Goal: Task Accomplishment & Management: Use online tool/utility

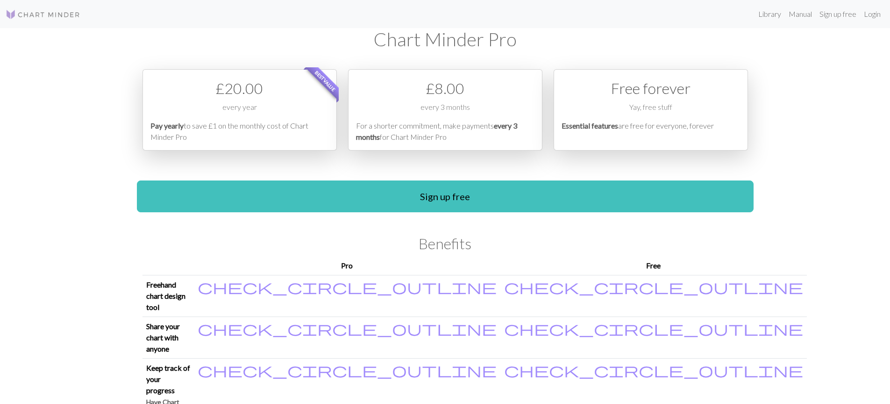
click at [58, 13] on img at bounding box center [43, 14] width 75 height 11
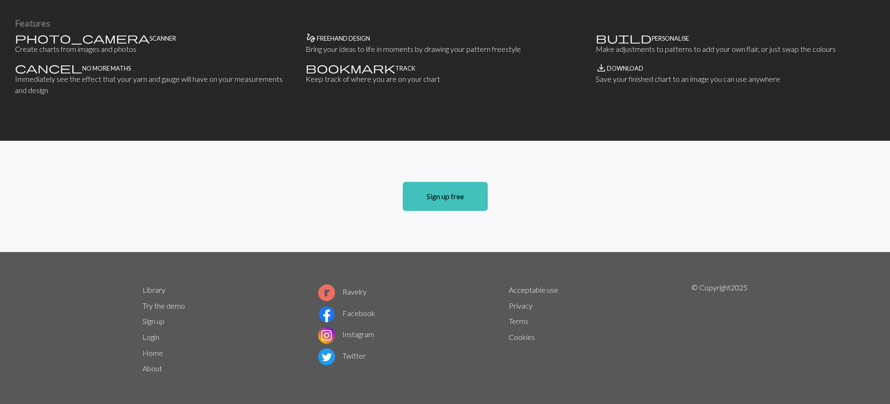
scroll to position [589, 0]
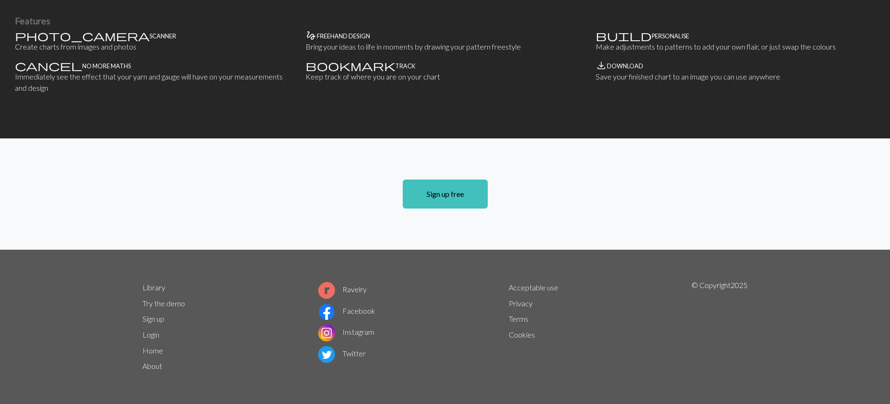
click at [149, 370] on link "About" at bounding box center [153, 365] width 20 height 9
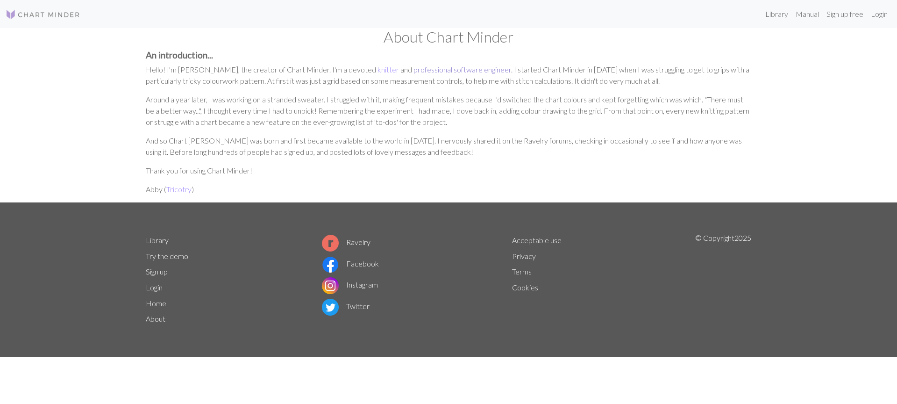
click at [434, 71] on link "professional software engineer" at bounding box center [462, 69] width 98 height 9
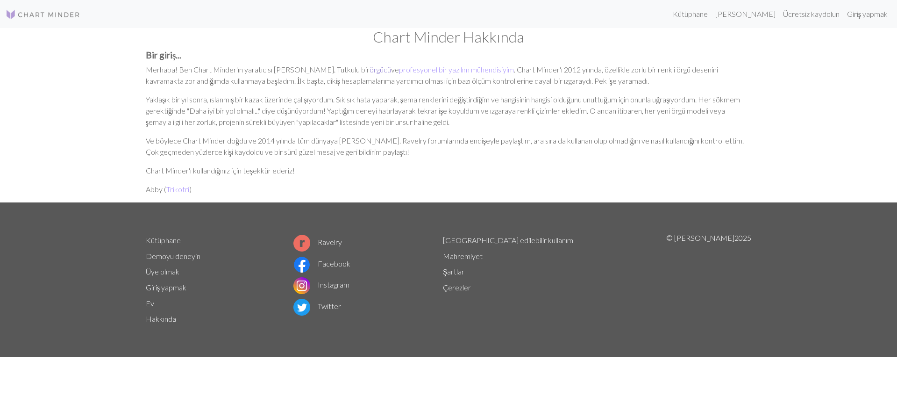
click at [370, 70] on font "örgücü" at bounding box center [380, 69] width 21 height 9
click at [177, 190] on font "Trikotri" at bounding box center [177, 189] width 23 height 9
click at [855, 16] on font "Giriş yapmak" at bounding box center [867, 13] width 41 height 9
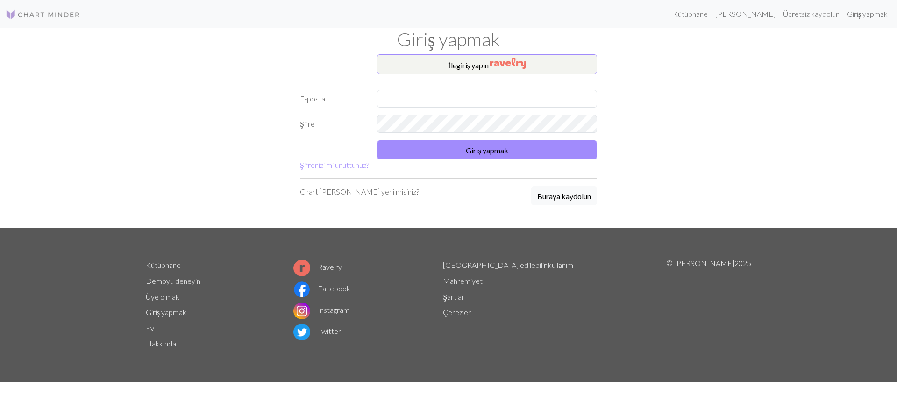
click at [519, 88] on form "İle giriş yapın E-posta Şifre Giriş yapmak Şifrenizi mi unuttunuz?" at bounding box center [448, 112] width 297 height 116
click at [511, 97] on input "text" at bounding box center [487, 99] width 220 height 18
type input "muhammedalicicekk1@gmail.com"
click at [453, 147] on button "Giriş yapmak" at bounding box center [487, 149] width 220 height 19
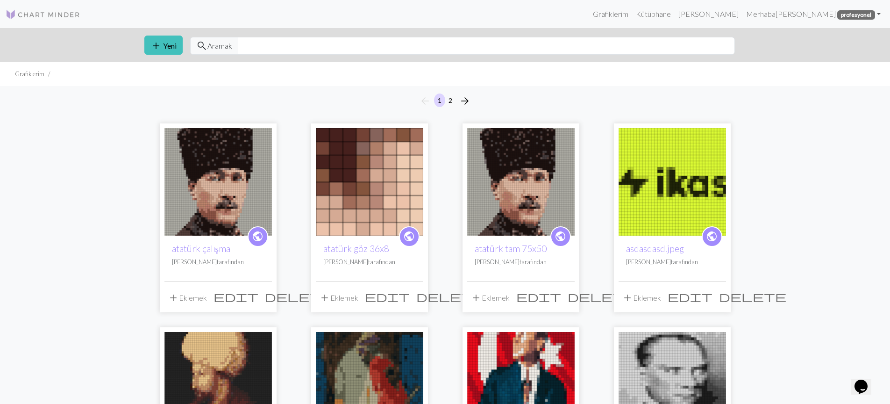
click at [859, 379] on icon "Sohbet widget'ı" at bounding box center [861, 386] width 13 height 14
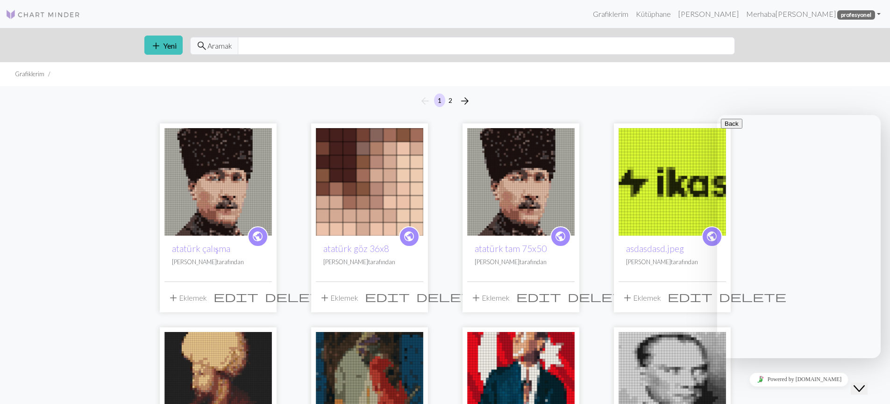
scroll to position [108, 0]
click at [734, 128] on button "Back" at bounding box center [731, 124] width 21 height 10
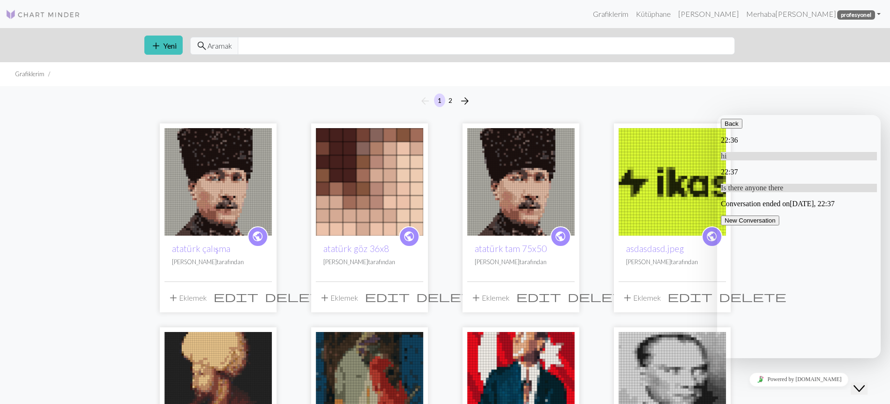
click at [725, 127] on icon "button" at bounding box center [725, 123] width 0 height 7
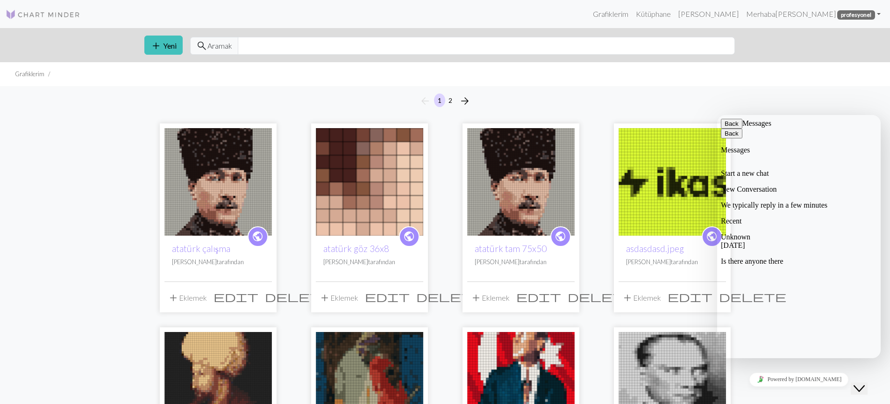
click at [731, 128] on button "Back" at bounding box center [731, 124] width 21 height 10
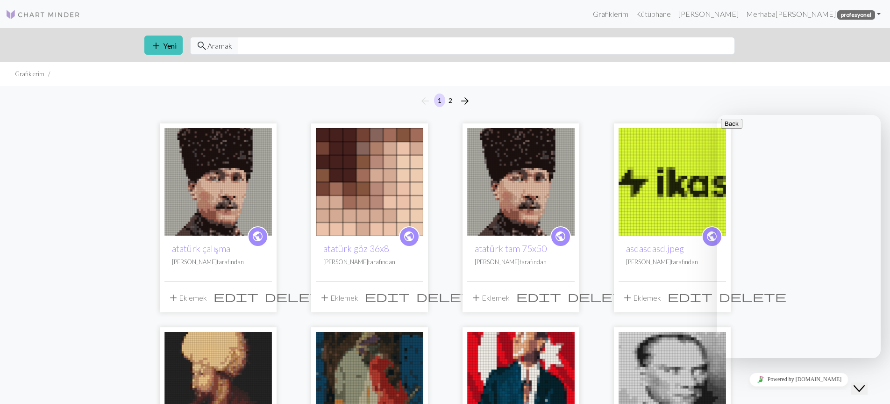
click at [794, 81] on ul "Grafiklerim" at bounding box center [445, 74] width 890 height 24
click at [793, 82] on ul "Grafiklerim" at bounding box center [445, 74] width 890 height 24
click at [257, 173] on img at bounding box center [217, 181] width 107 height 107
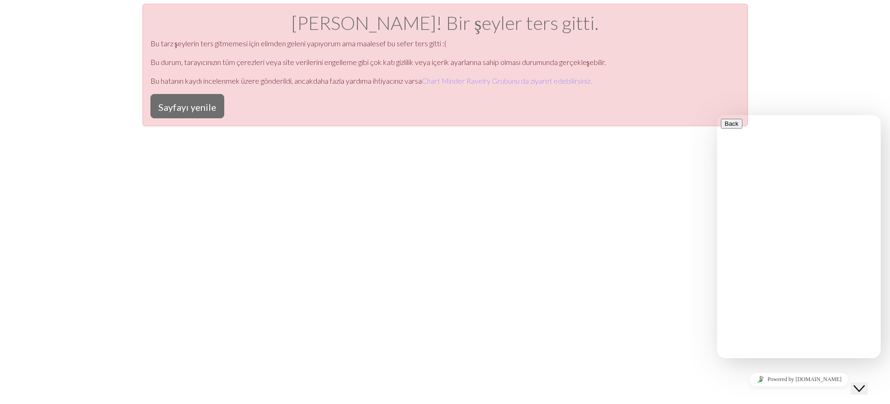
click at [197, 119] on div "Aman Tanrım! Bir şeyler ters gitti. Bu tarz şeylerin ters gitmemesi için elimde…" at bounding box center [446, 65] width 606 height 122
click at [203, 110] on font "Sayfayı yenile" at bounding box center [187, 106] width 58 height 11
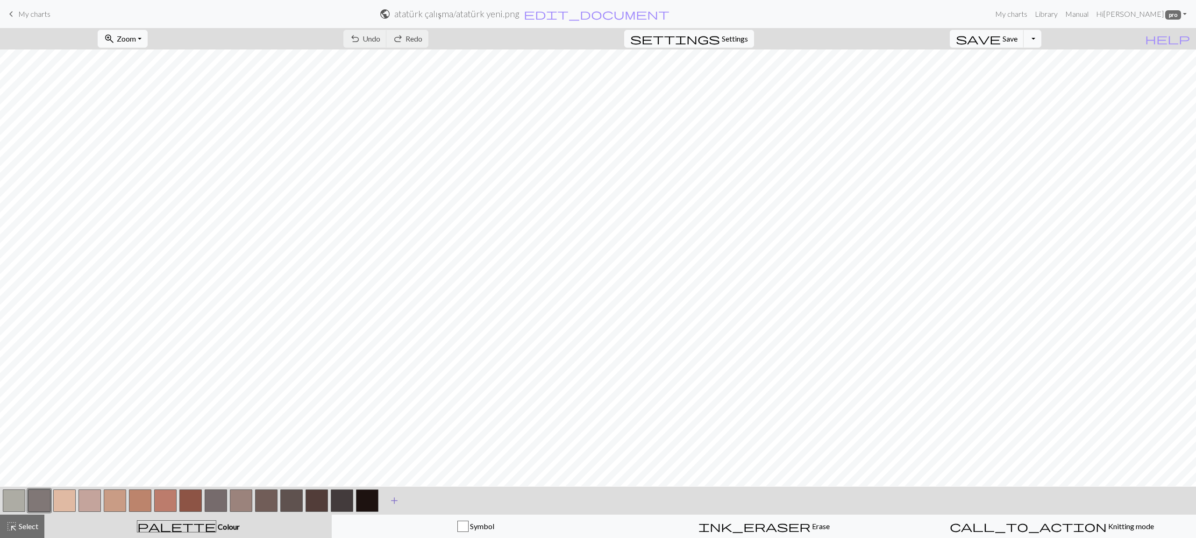
click at [387, 403] on button "add Add a colour" at bounding box center [394, 500] width 23 height 23
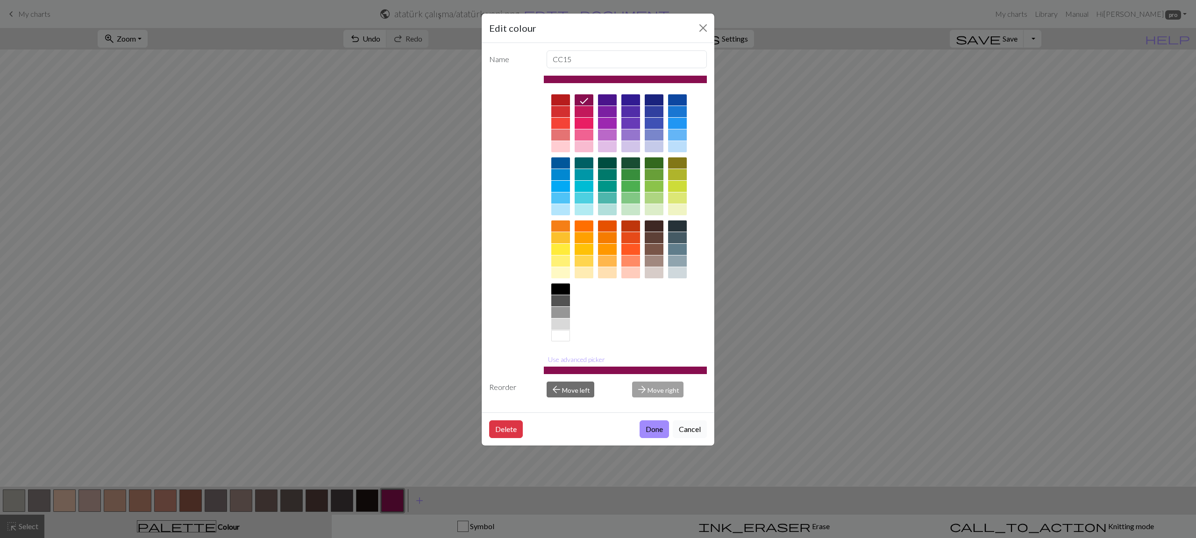
click at [690, 403] on button "Cancel" at bounding box center [690, 430] width 34 height 18
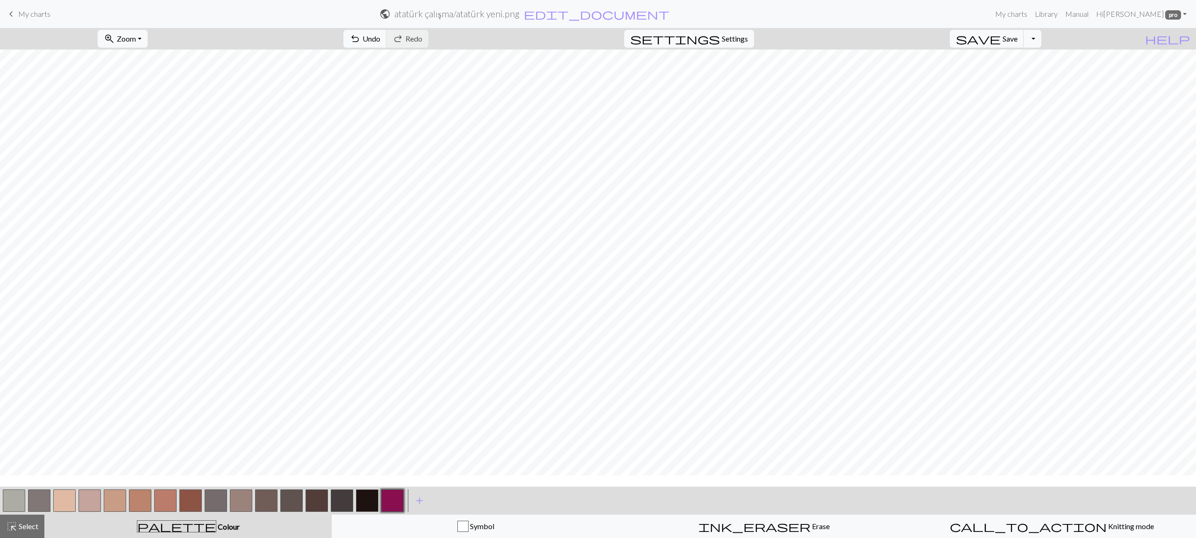
scroll to position [315, 0]
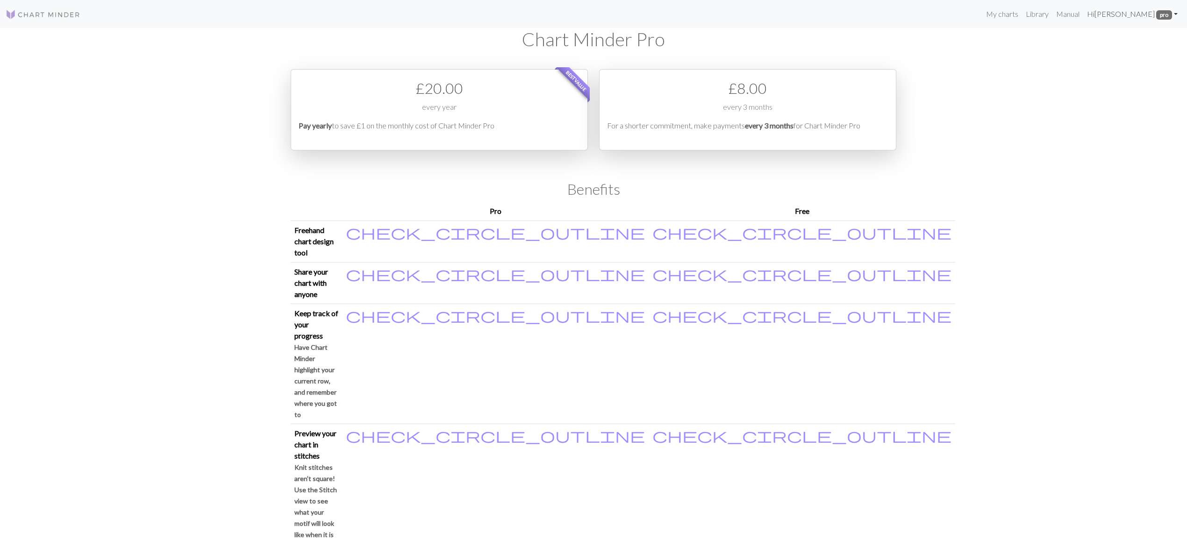
click at [1130, 17] on link "Hi [PERSON_NAME] pro" at bounding box center [1132, 14] width 98 height 19
click at [1128, 17] on link "Hi [PERSON_NAME] pro" at bounding box center [1132, 14] width 98 height 19
click at [988, 18] on link "My charts" at bounding box center [1002, 14] width 40 height 19
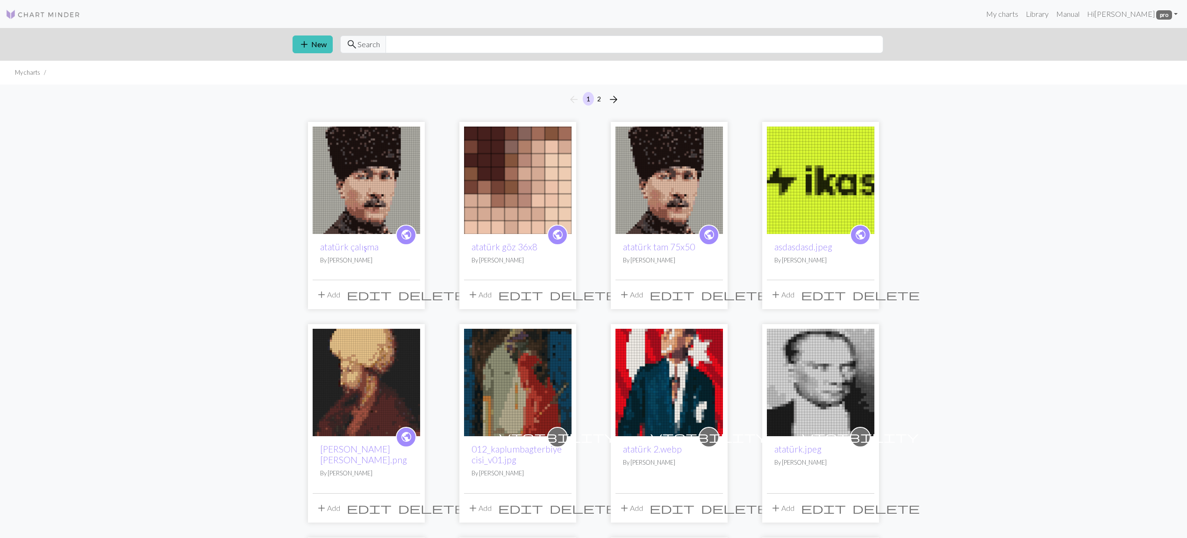
click at [392, 180] on img at bounding box center [366, 180] width 107 height 107
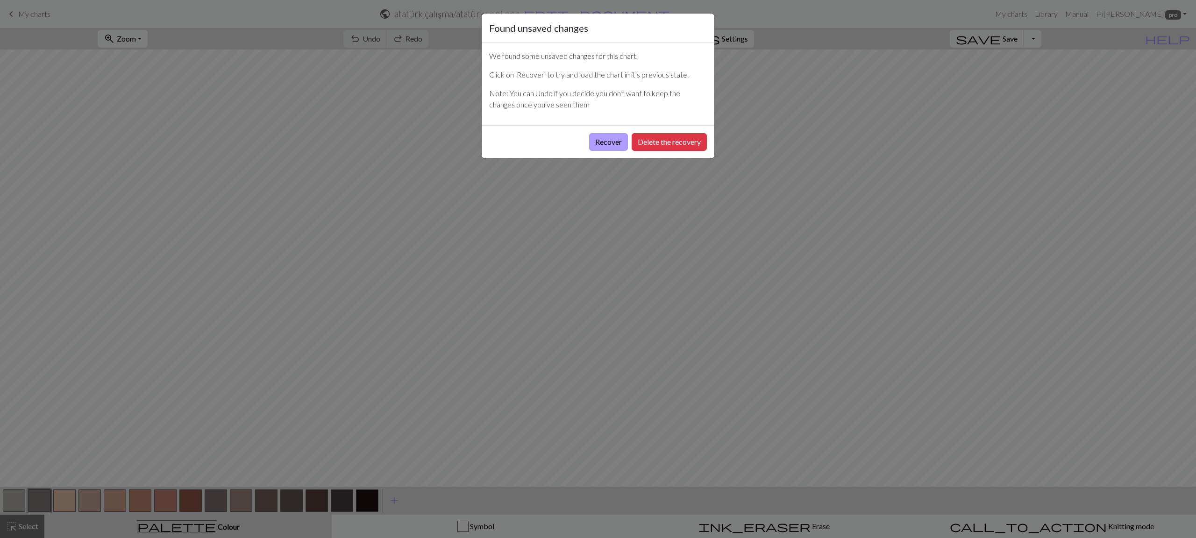
click at [605, 151] on button "Recover" at bounding box center [608, 142] width 39 height 18
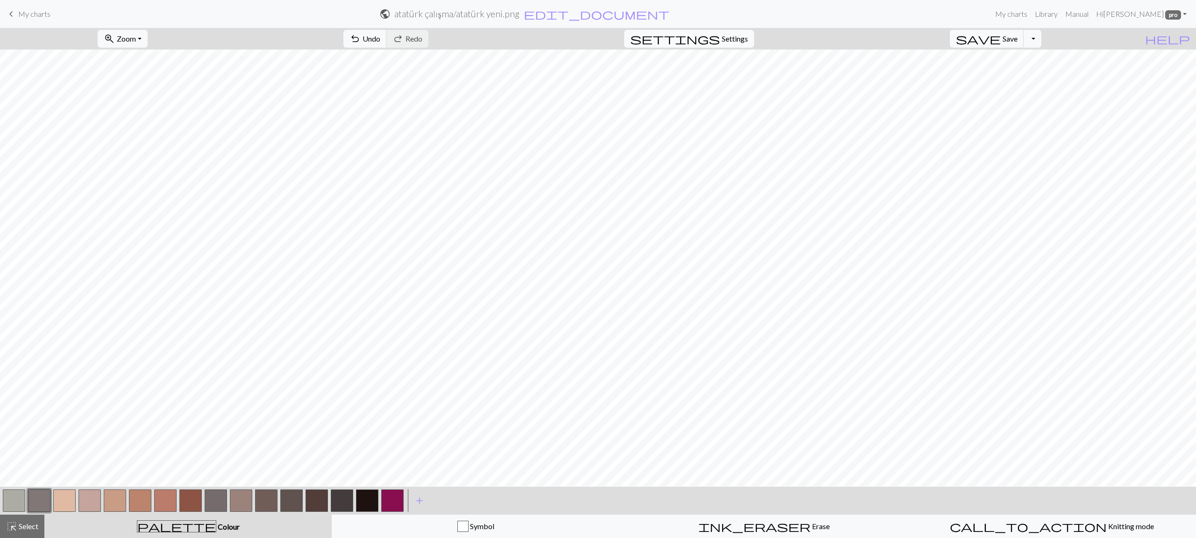
click at [741, 43] on span "Settings" at bounding box center [735, 38] width 26 height 11
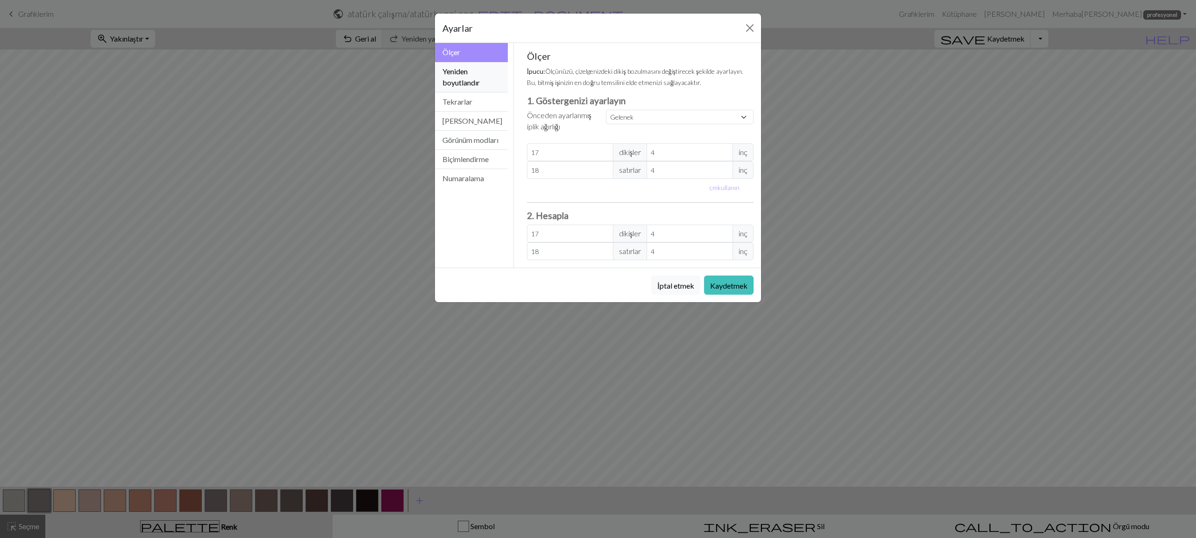
click at [496, 74] on button "Yeniden boyutlandır" at bounding box center [471, 77] width 73 height 30
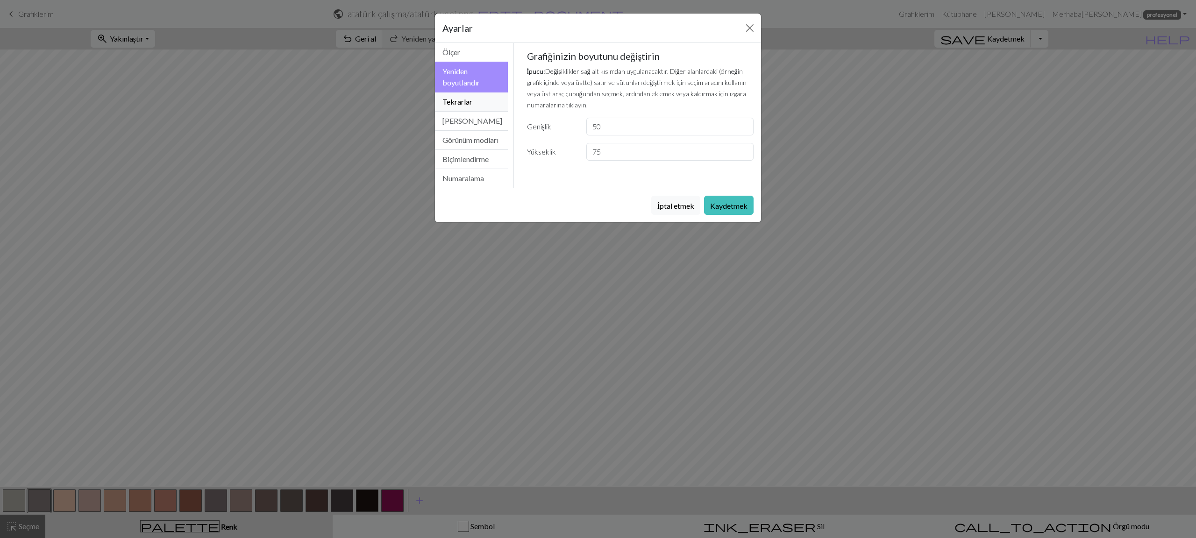
click at [478, 101] on button "Tekrarlar" at bounding box center [471, 102] width 73 height 19
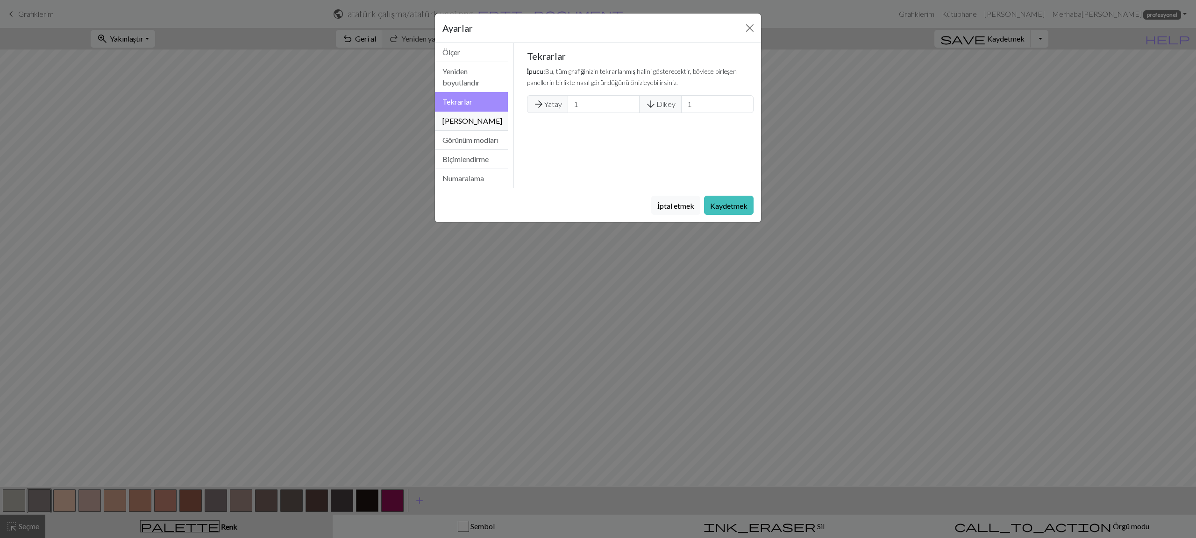
click at [476, 118] on font "Ana hatlar" at bounding box center [472, 120] width 60 height 9
click at [461, 140] on font "Görünüm modları" at bounding box center [470, 139] width 56 height 9
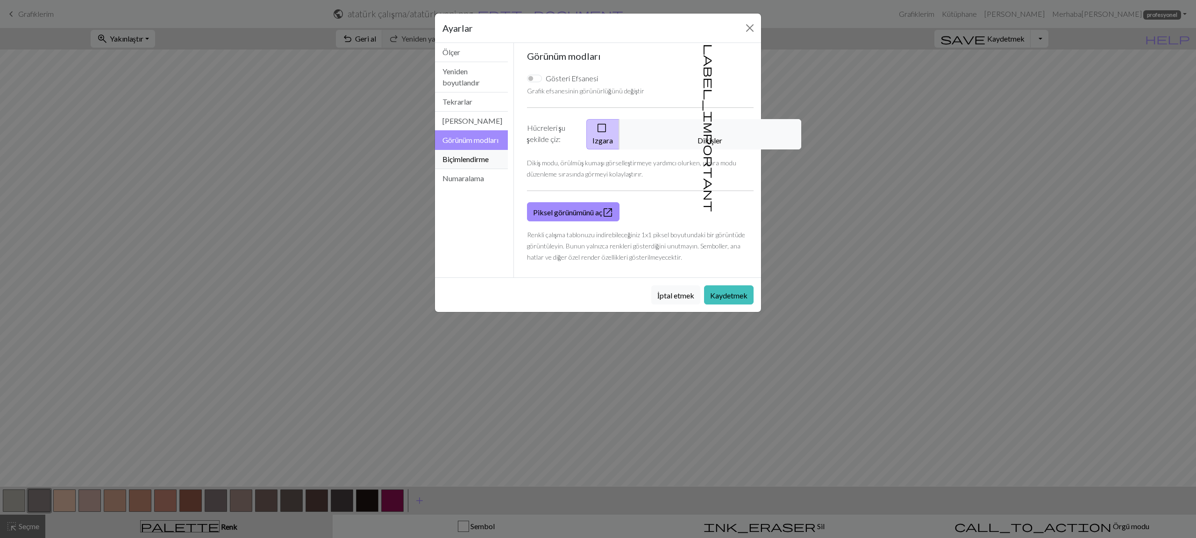
click at [463, 164] on font "Biçimlendirme" at bounding box center [465, 159] width 46 height 9
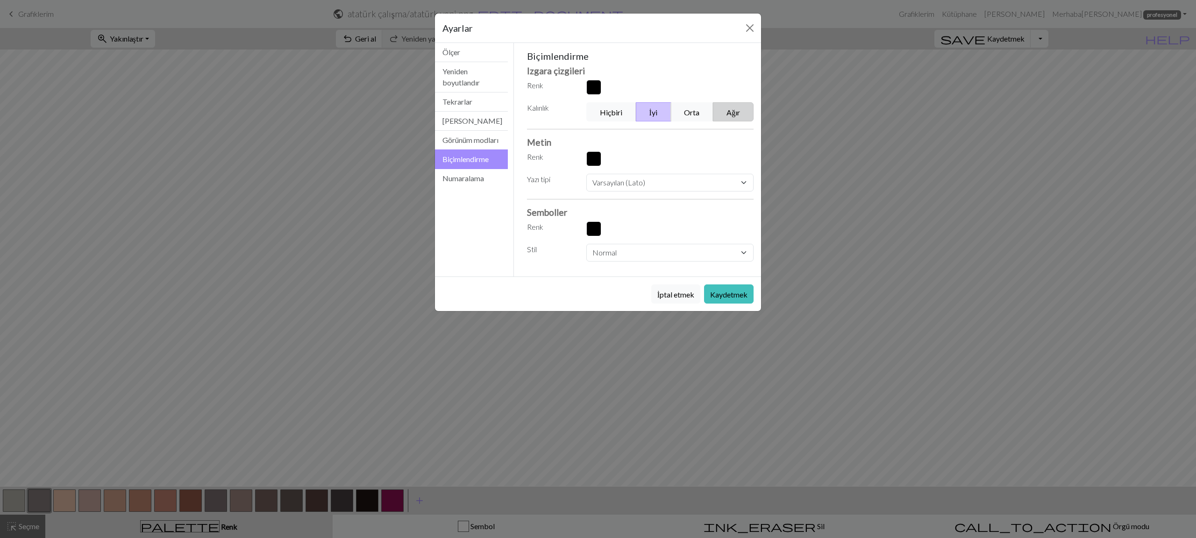
click at [739, 116] on font "Ağır" at bounding box center [734, 112] width 14 height 9
click at [725, 293] on font "Kaydetmek" at bounding box center [728, 294] width 37 height 9
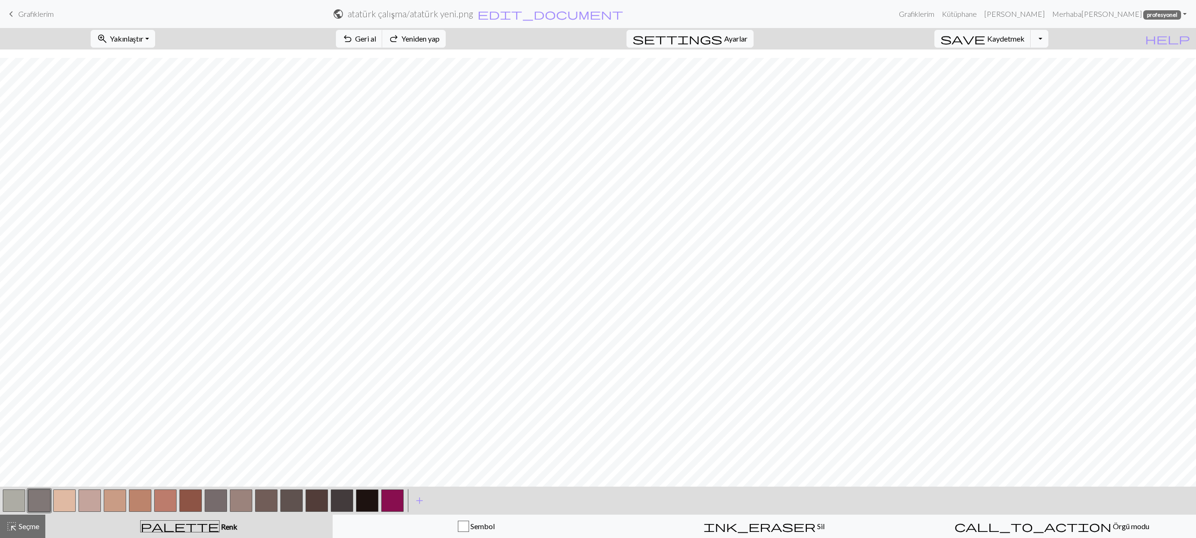
scroll to position [315, 0]
click at [737, 523] on div "ink_eraser Sil Sil" at bounding box center [765, 526] width 276 height 11
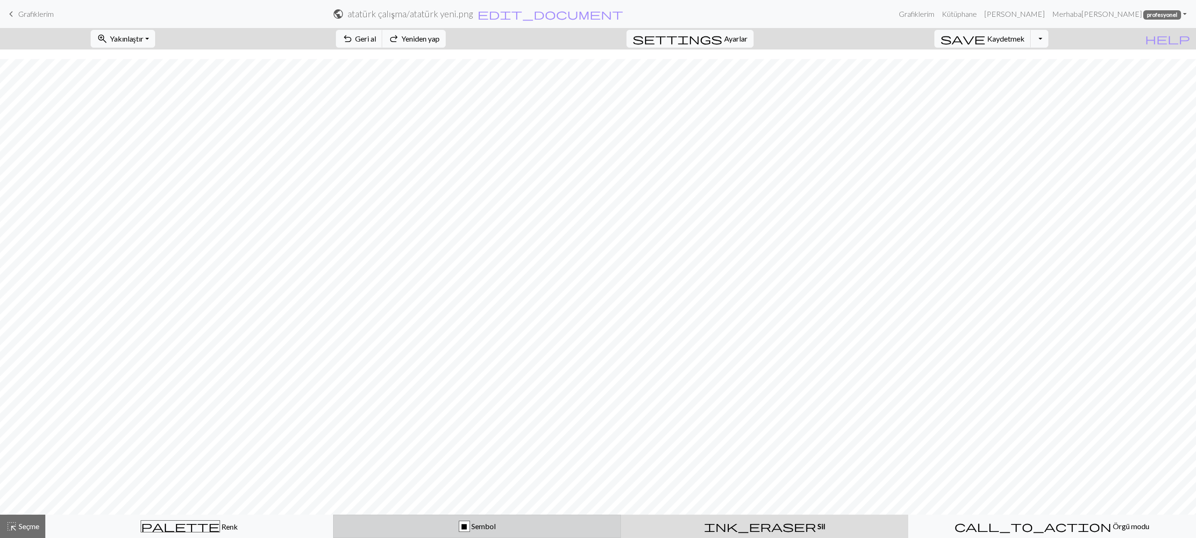
click at [533, 517] on button "X Sembol" at bounding box center [477, 526] width 288 height 23
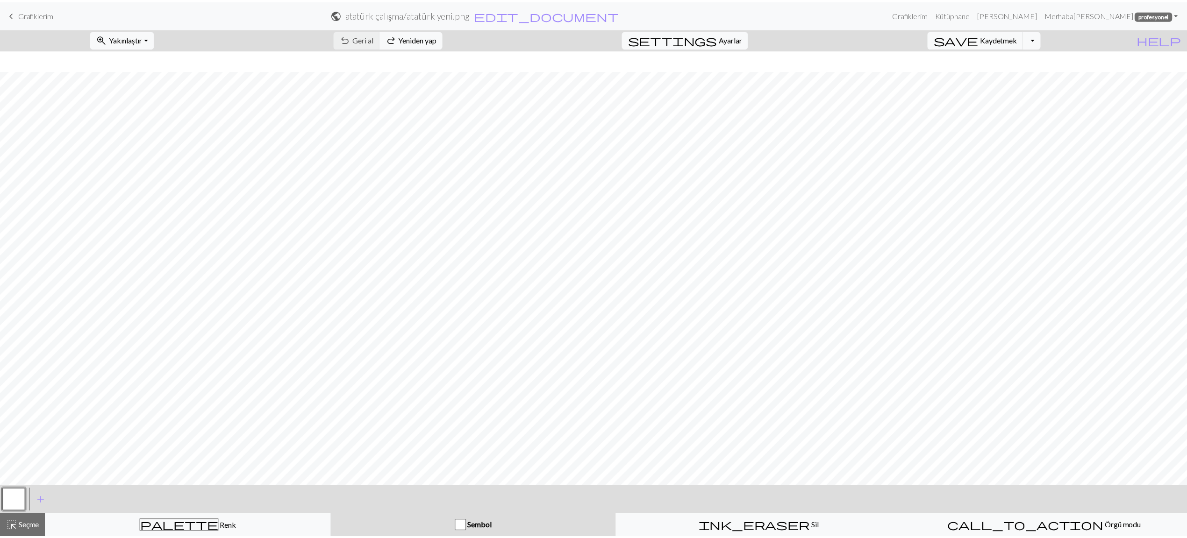
scroll to position [120, 0]
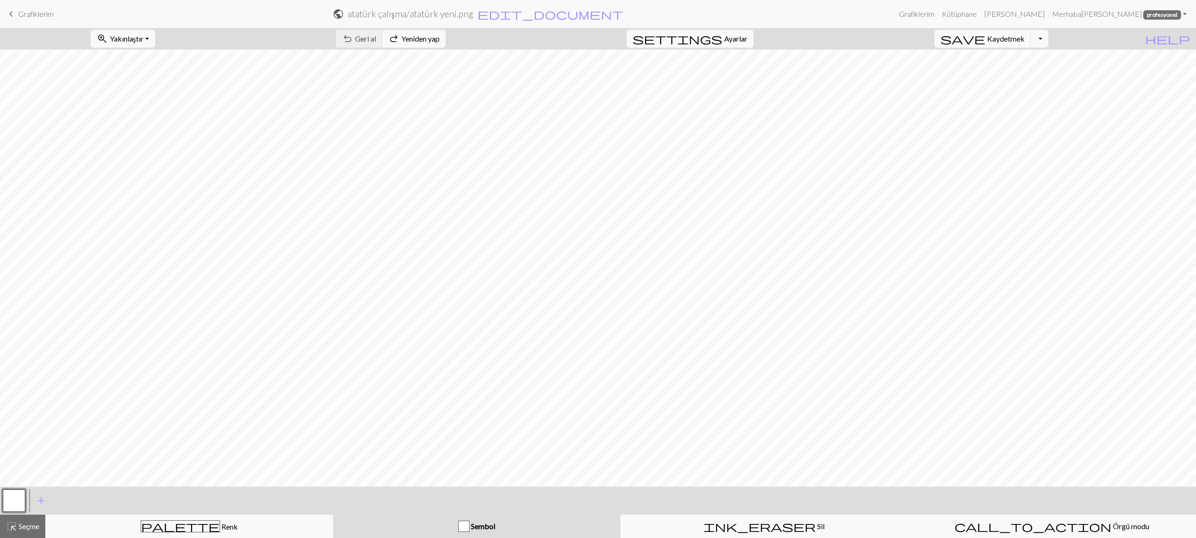
click at [32, 17] on font "Grafiklerim" at bounding box center [36, 13] width 36 height 9
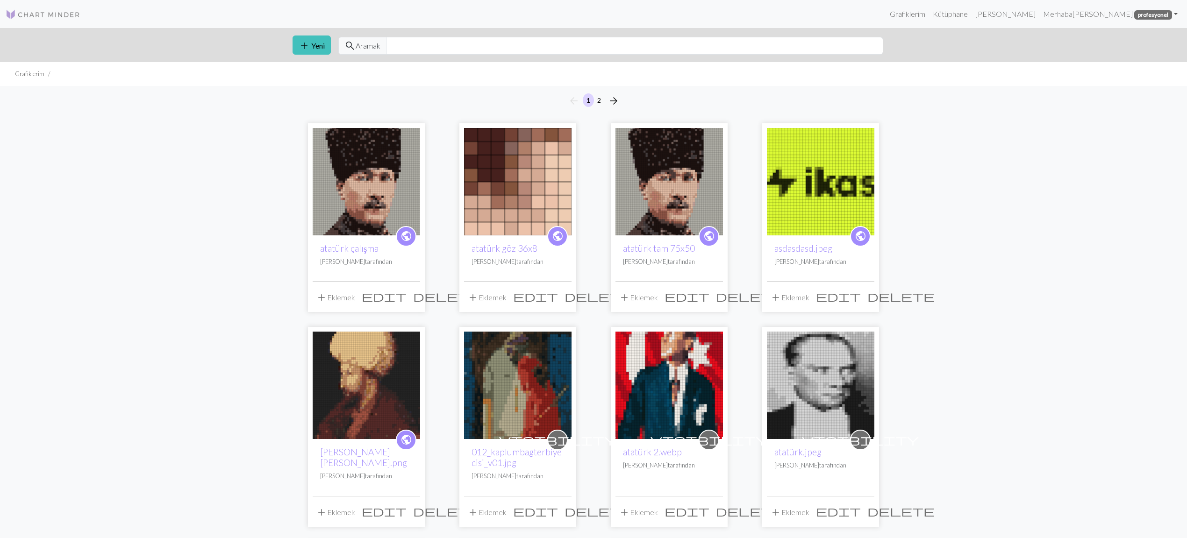
click at [665, 171] on img at bounding box center [668, 181] width 107 height 107
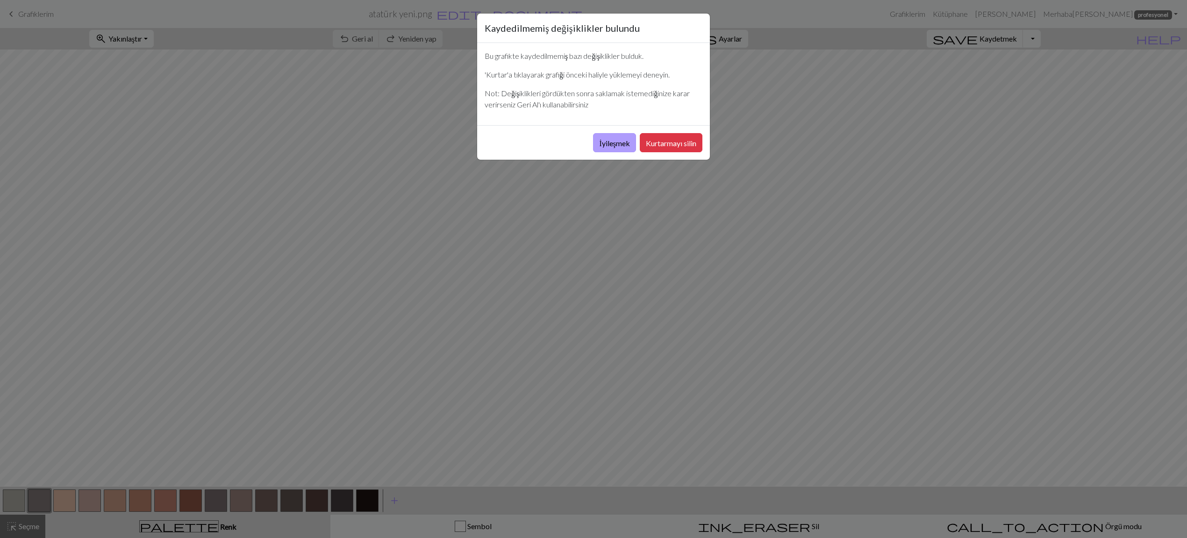
click at [612, 148] on div "keyboard_arrow_left Grafiklerim atatürk yeni.png edit_document Ayarları düzenle…" at bounding box center [593, 269] width 1187 height 538
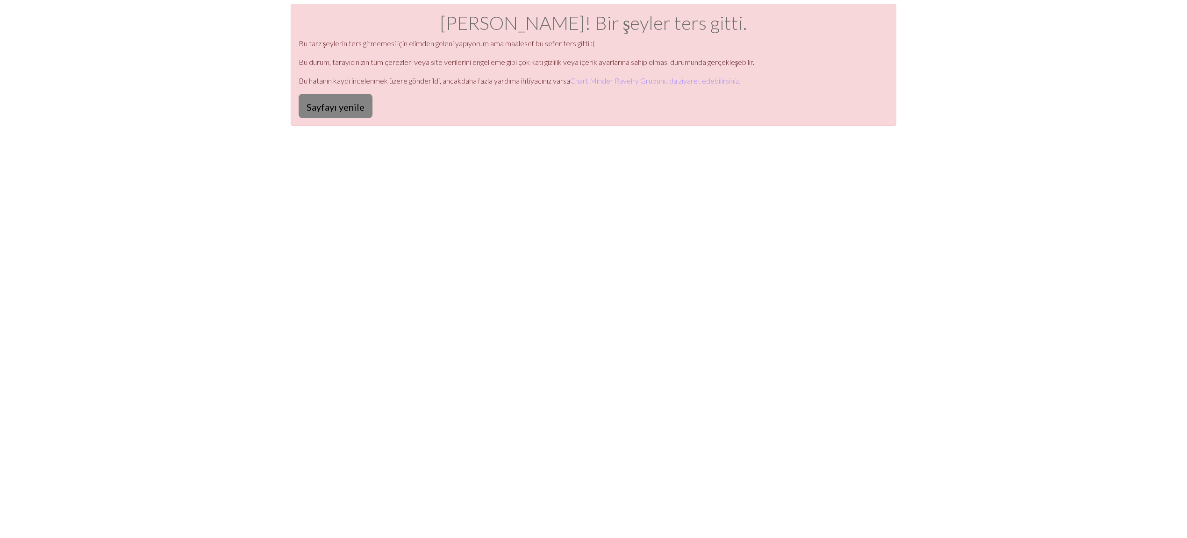
click at [333, 105] on font "Sayfayı yenile" at bounding box center [336, 106] width 58 height 11
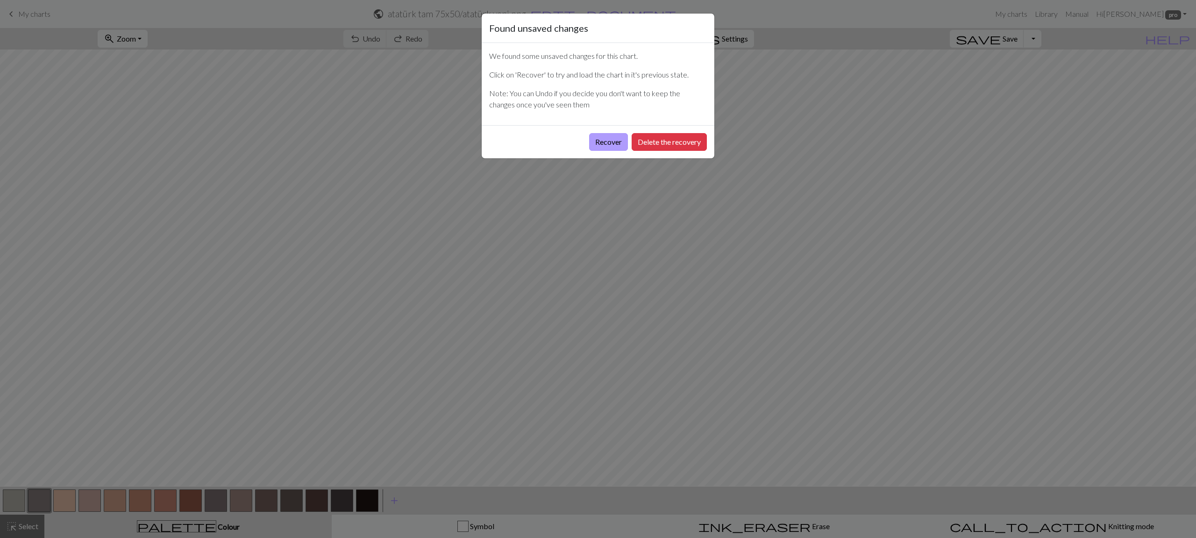
click at [606, 141] on button "Recover" at bounding box center [608, 142] width 39 height 18
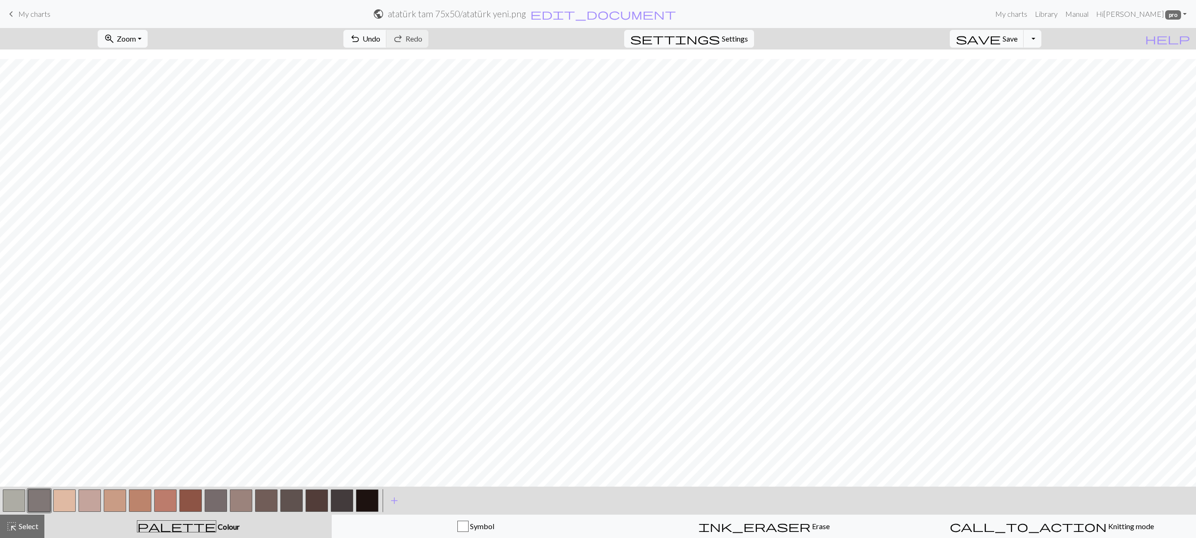
scroll to position [315, 0]
click at [1107, 524] on span "Knitting mode" at bounding box center [1130, 526] width 47 height 9
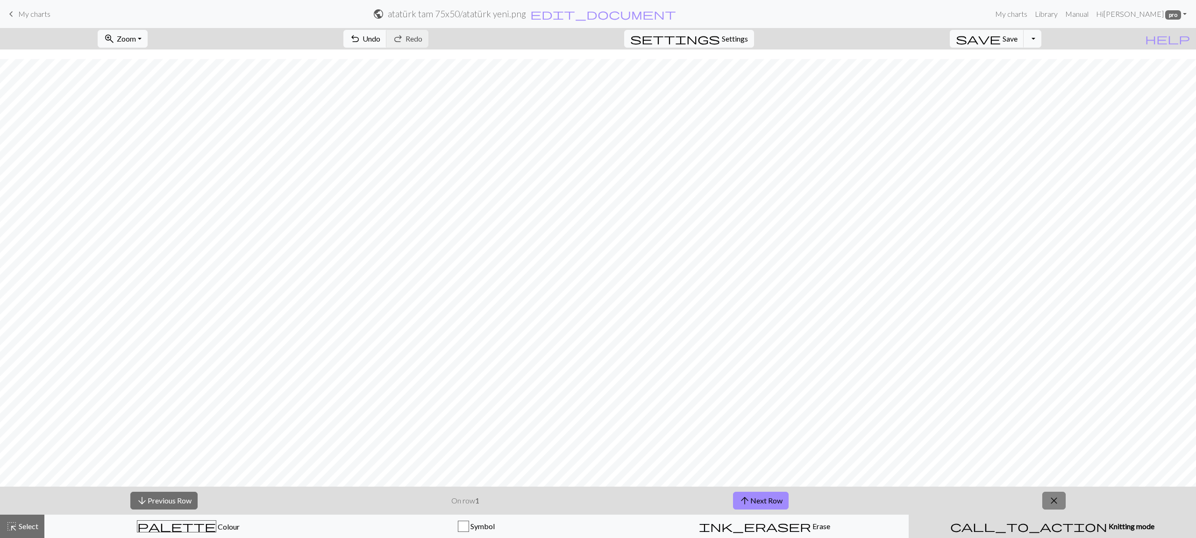
click at [1055, 505] on span "close" at bounding box center [1053, 500] width 11 height 13
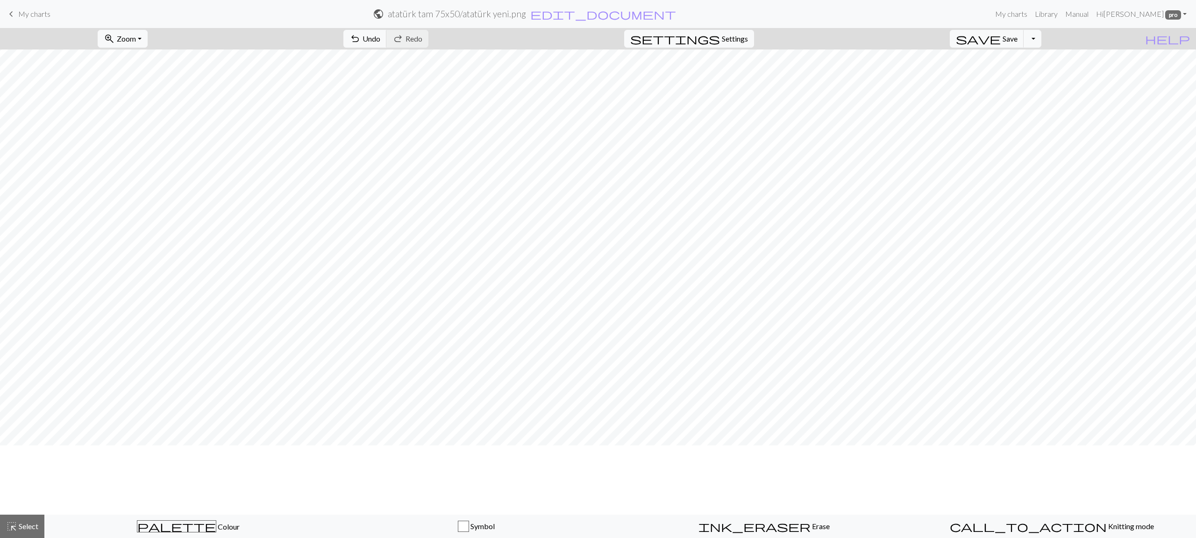
scroll to position [0, 0]
click at [189, 515] on button "palette Colour Colour" at bounding box center [188, 526] width 288 height 23
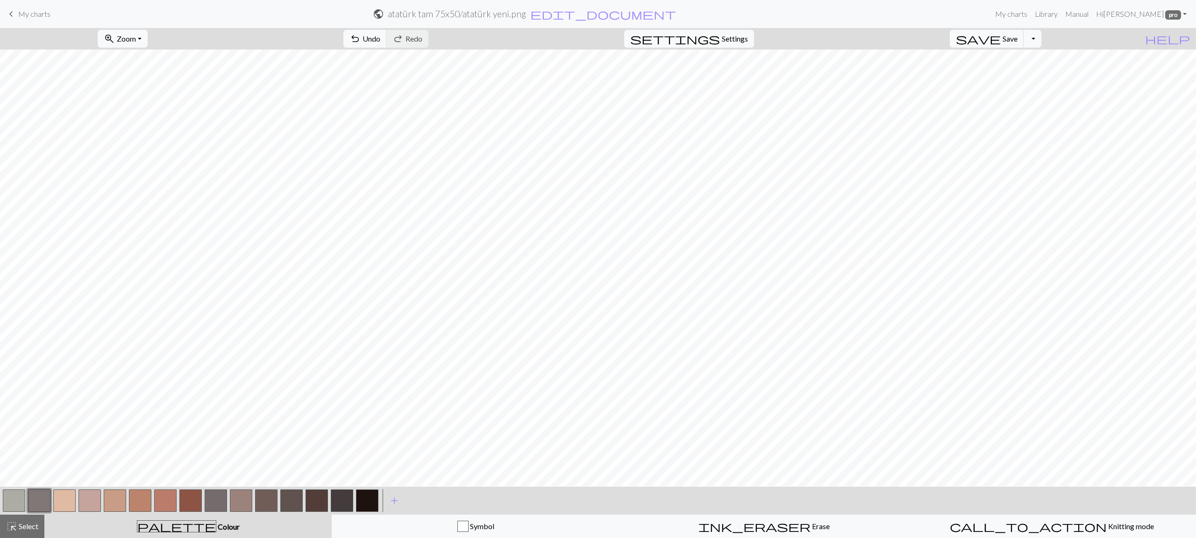
click at [202, 497] on div at bounding box center [190, 500] width 25 height 25
click at [193, 497] on button "button" at bounding box center [190, 501] width 22 height 22
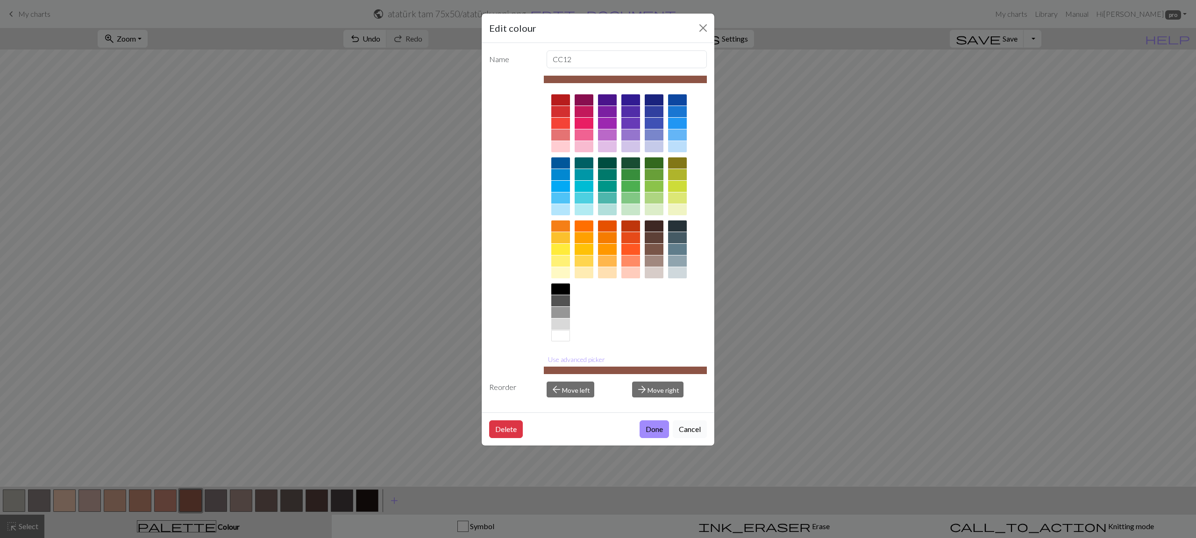
click at [693, 432] on button "Cancel" at bounding box center [690, 430] width 34 height 18
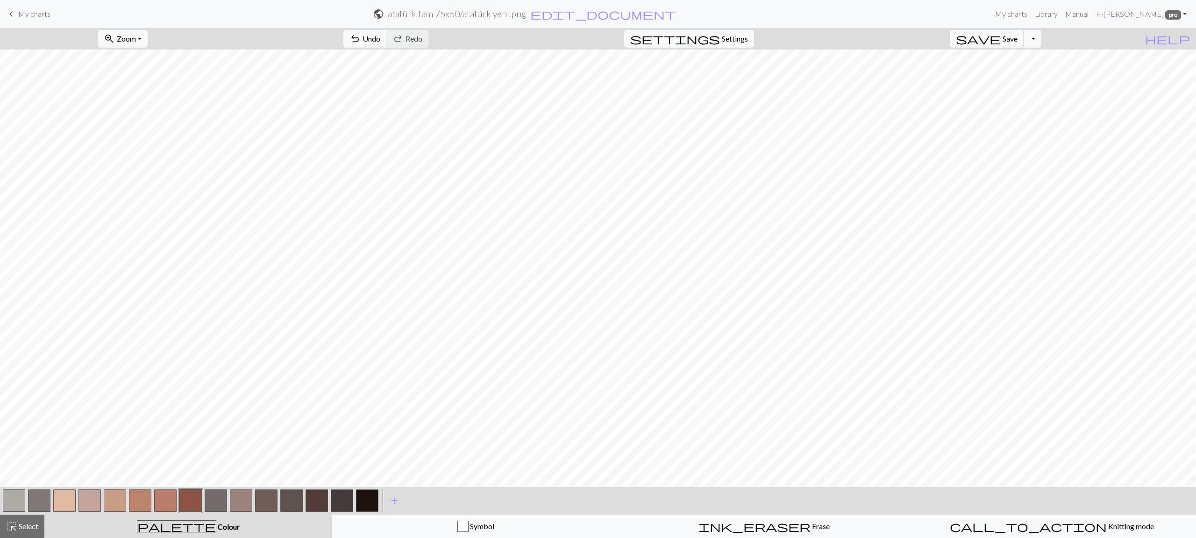
click at [748, 40] on span "Settings" at bounding box center [735, 38] width 26 height 11
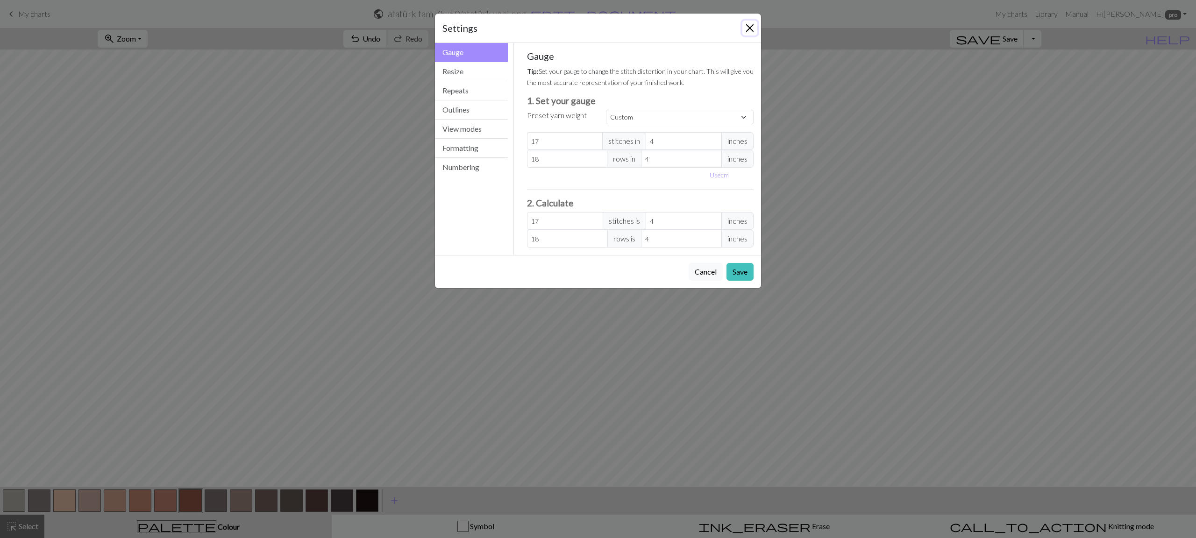
click at [751, 27] on button "Close" at bounding box center [749, 28] width 15 height 15
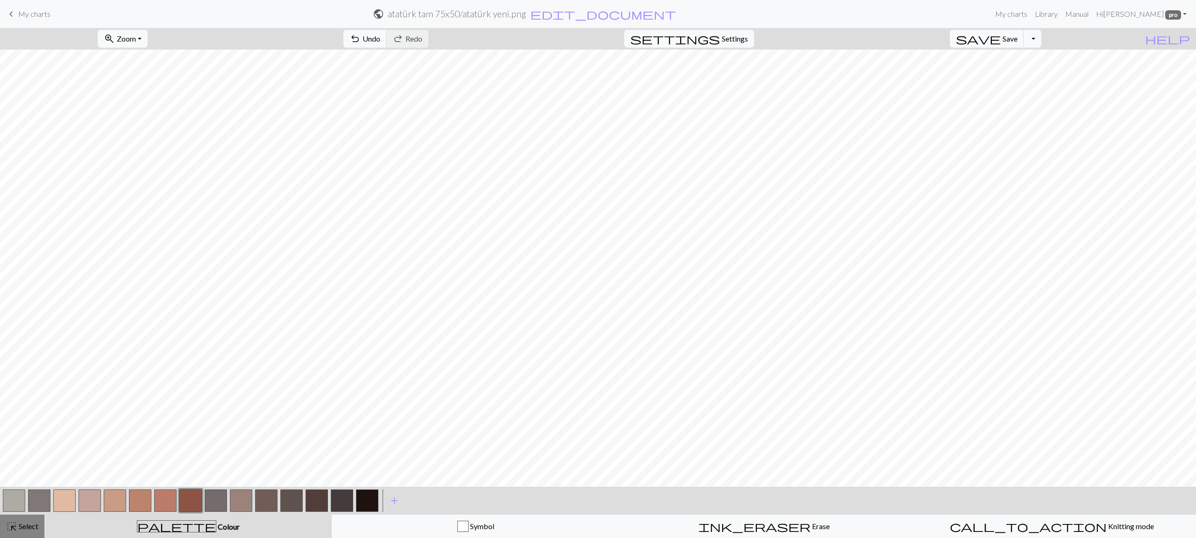
click at [27, 523] on span "Select" at bounding box center [27, 526] width 21 height 9
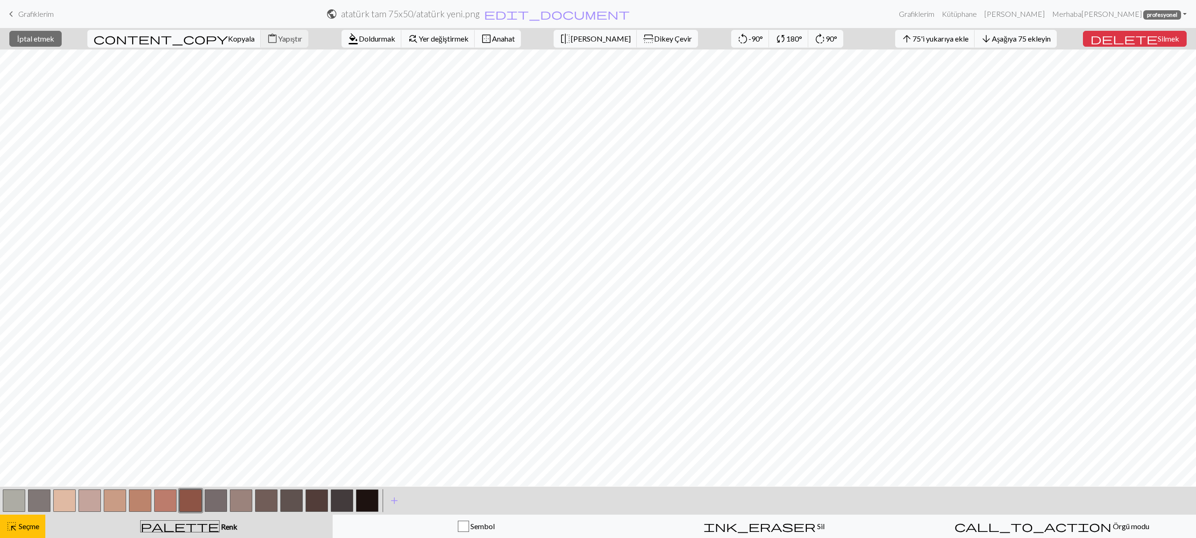
click at [492, 37] on font "Anahat" at bounding box center [503, 38] width 23 height 9
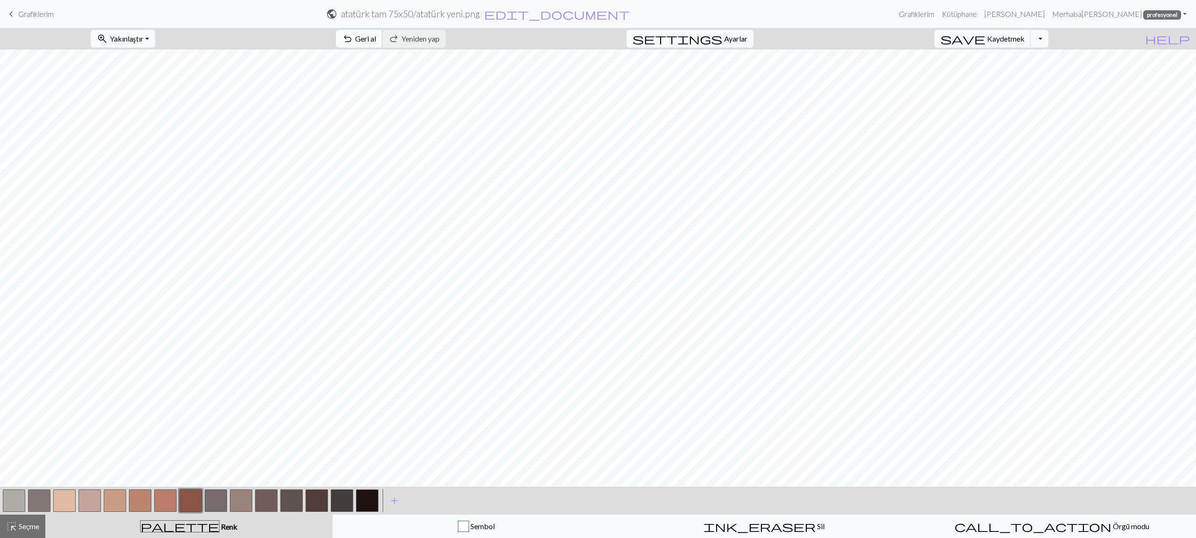
click at [376, 35] on font "Geri al" at bounding box center [365, 38] width 21 height 9
click at [10, 527] on span "highlight_alt" at bounding box center [11, 526] width 11 height 13
